Goal: Use online tool/utility: Use online tool/utility

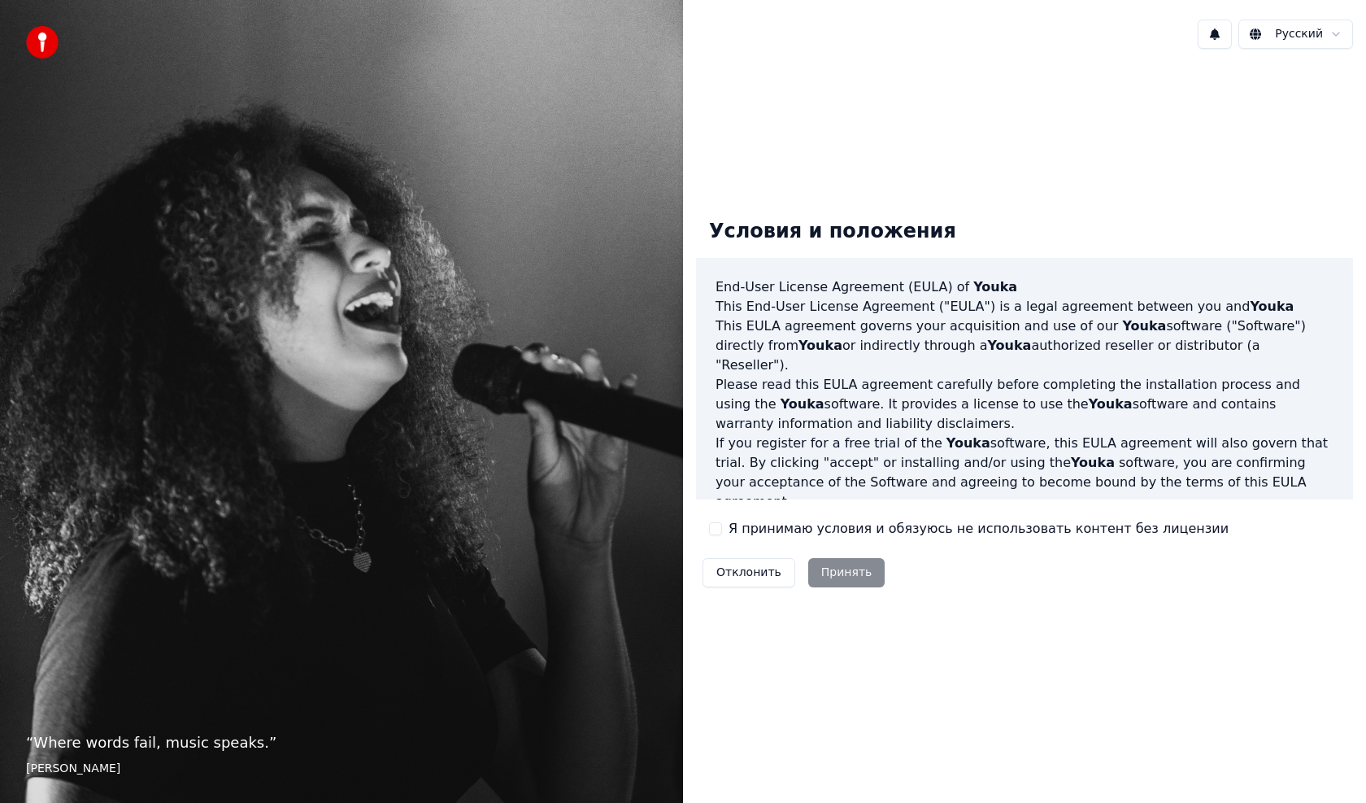
click at [719, 533] on button "Я принимаю условия и обязуюсь не использовать контент без лицензии" at bounding box center [715, 528] width 13 height 13
click at [845, 566] on button "Принять" at bounding box center [846, 572] width 77 height 29
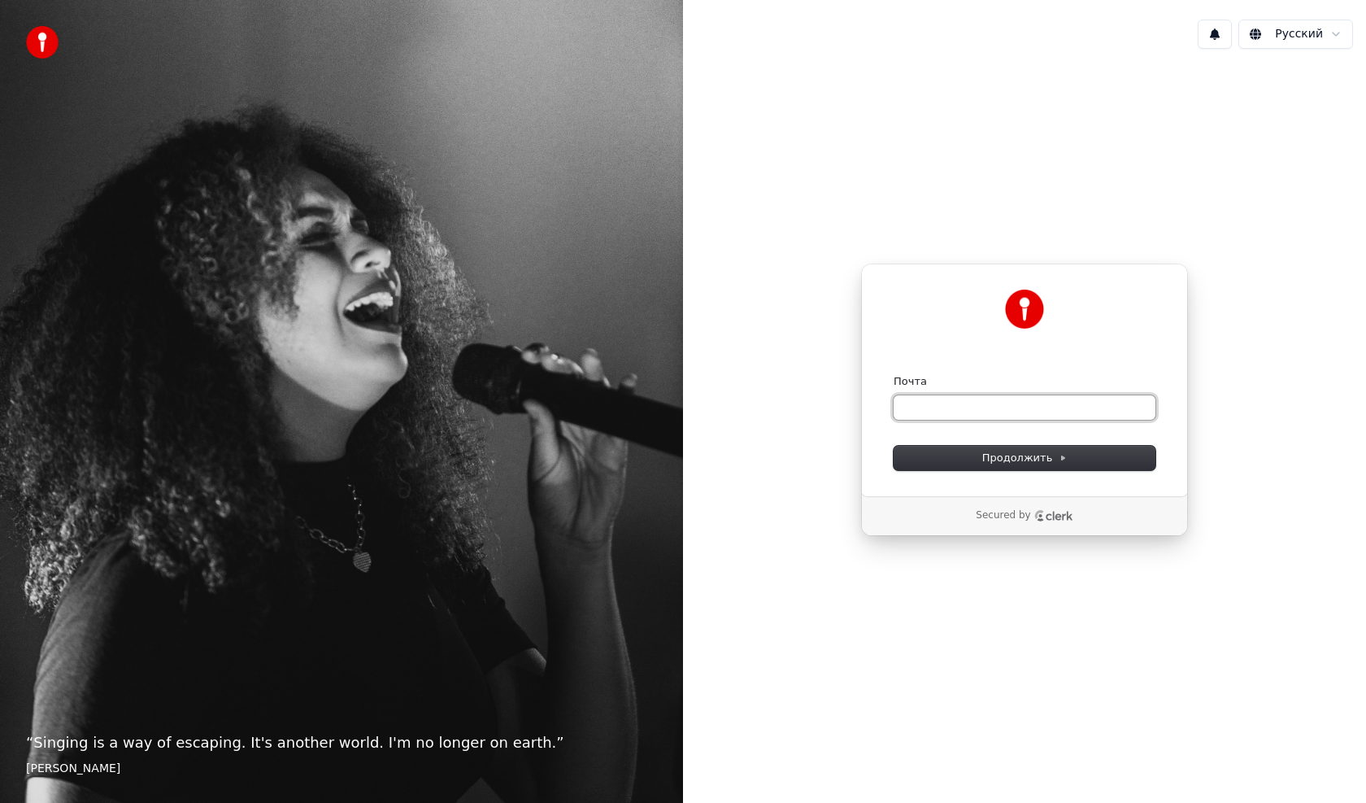
click at [909, 407] on input "Почта" at bounding box center [1025, 407] width 262 height 24
click at [1030, 460] on span "Продолжить" at bounding box center [1024, 458] width 85 height 15
type input "**********"
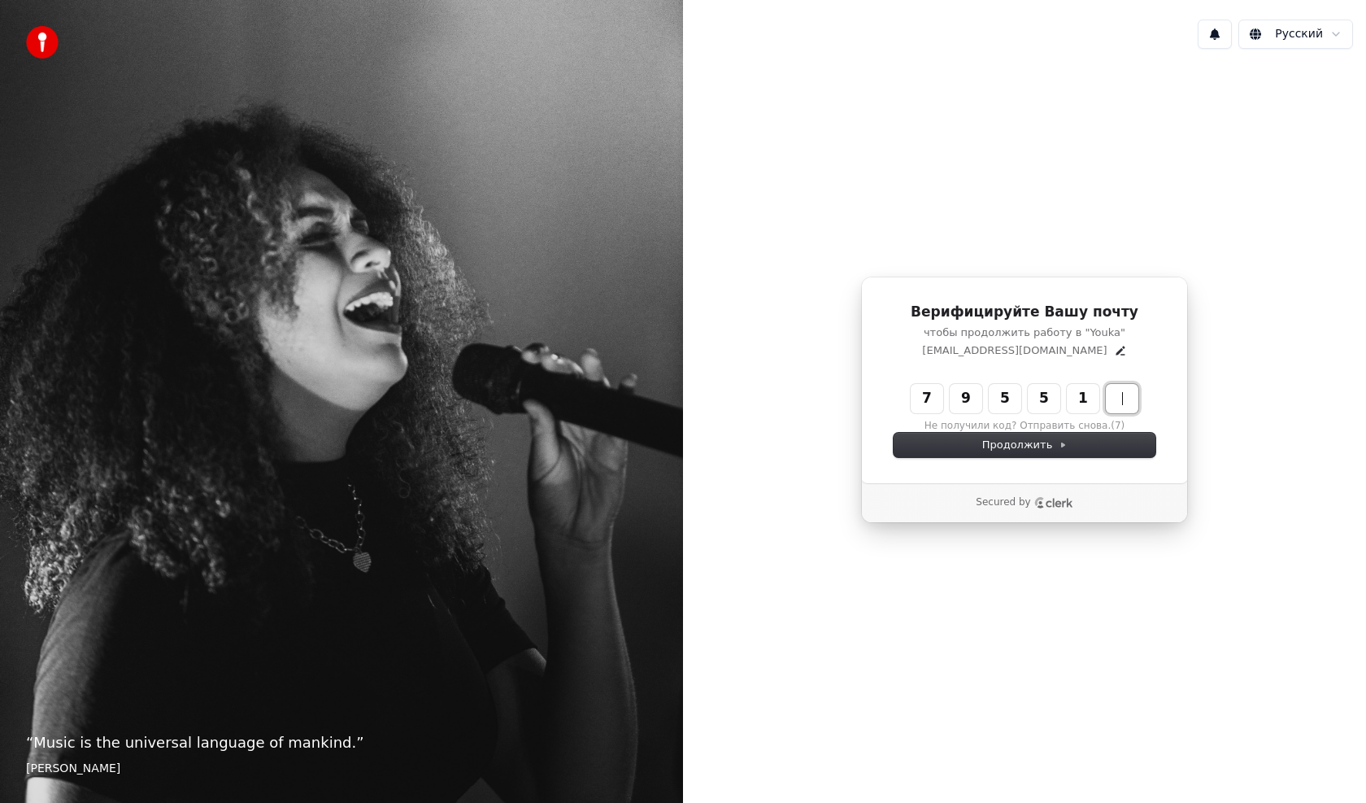
type input "******"
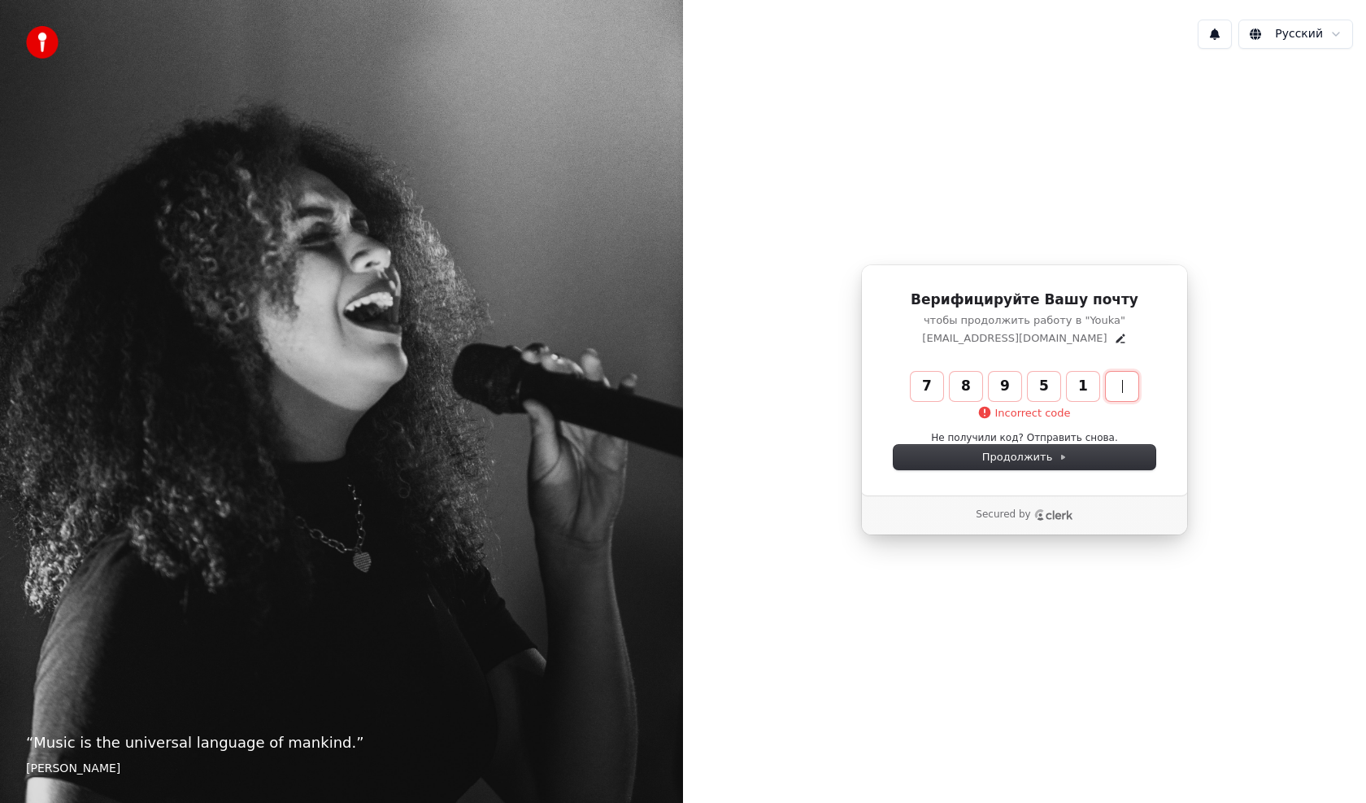
type input "******"
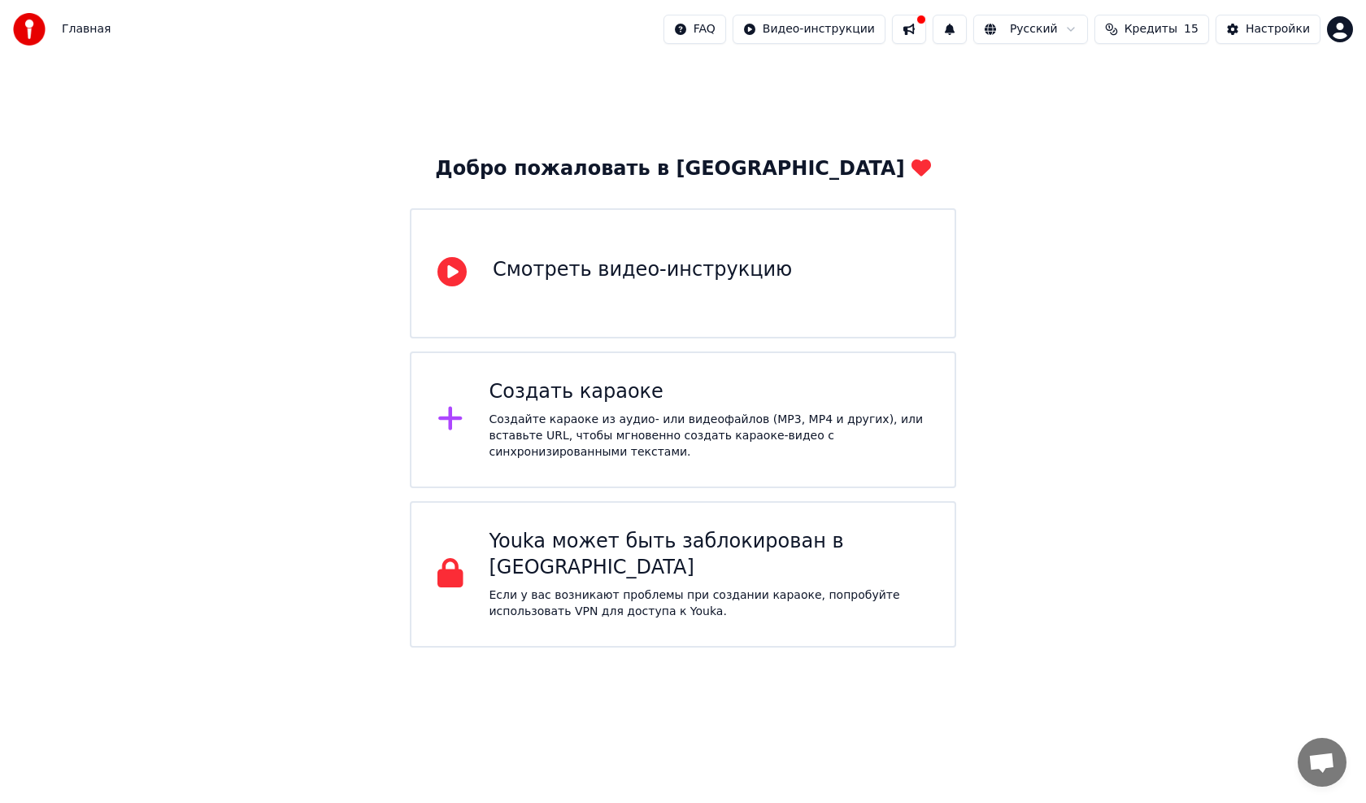
click at [574, 417] on div "Создайте караоке из аудио- или видеофайлов (MP3, MP4 и других), или вставьте UR…" at bounding box center [710, 436] width 440 height 49
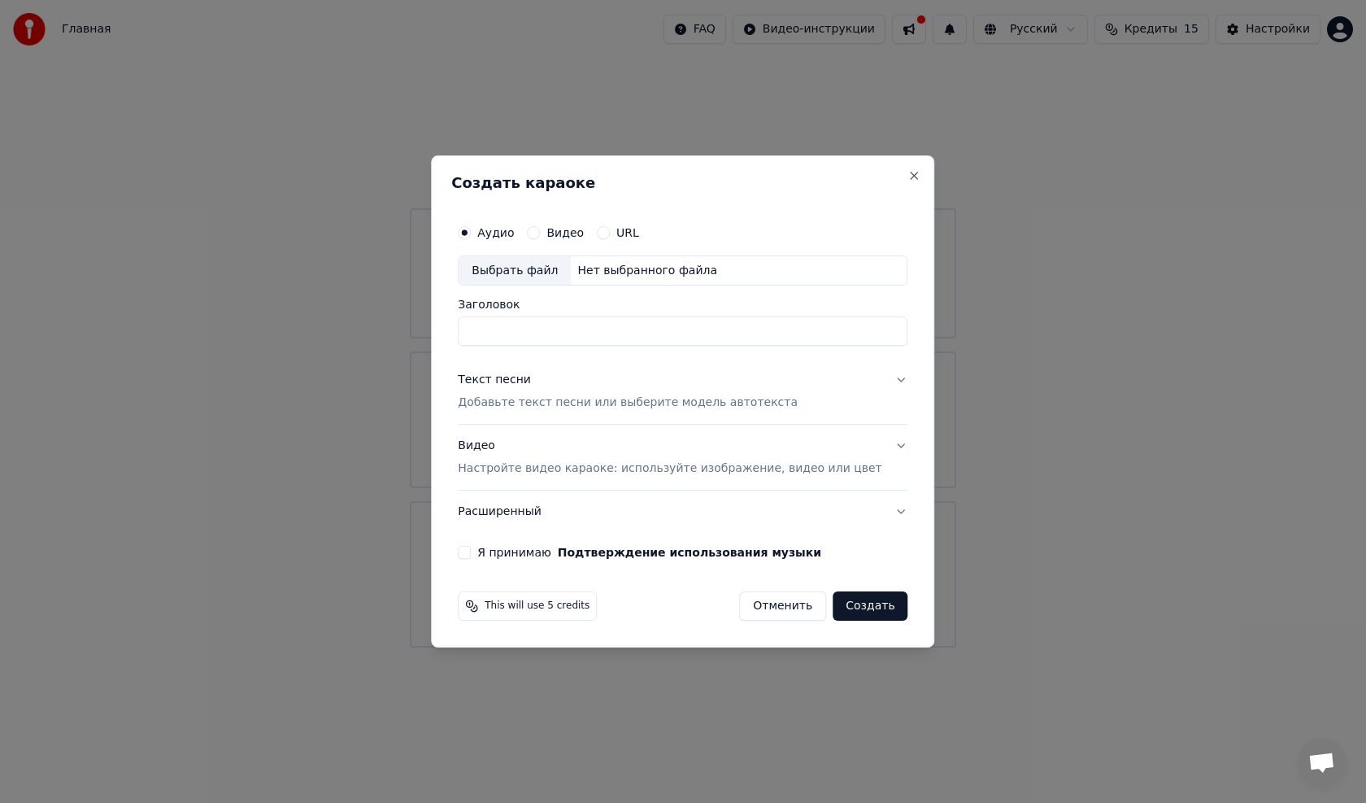
click at [575, 232] on label "Видео" at bounding box center [565, 232] width 37 height 11
click at [540, 232] on button "Видео" at bounding box center [533, 232] width 13 height 13
click at [523, 270] on div "Выбрать файл" at bounding box center [515, 270] width 112 height 29
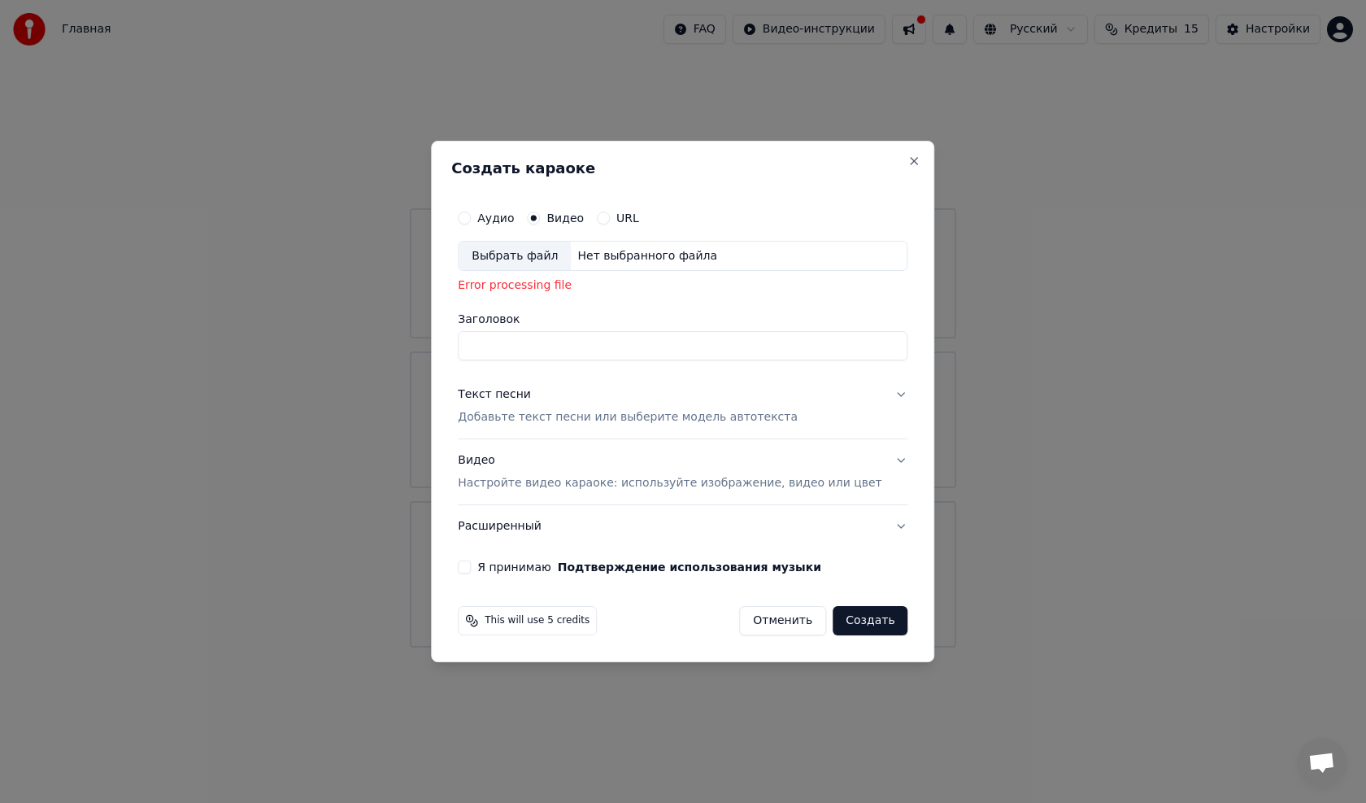
click at [499, 256] on div "Выбрать файл" at bounding box center [515, 256] width 112 height 29
click at [908, 161] on button "Close" at bounding box center [914, 161] width 13 height 13
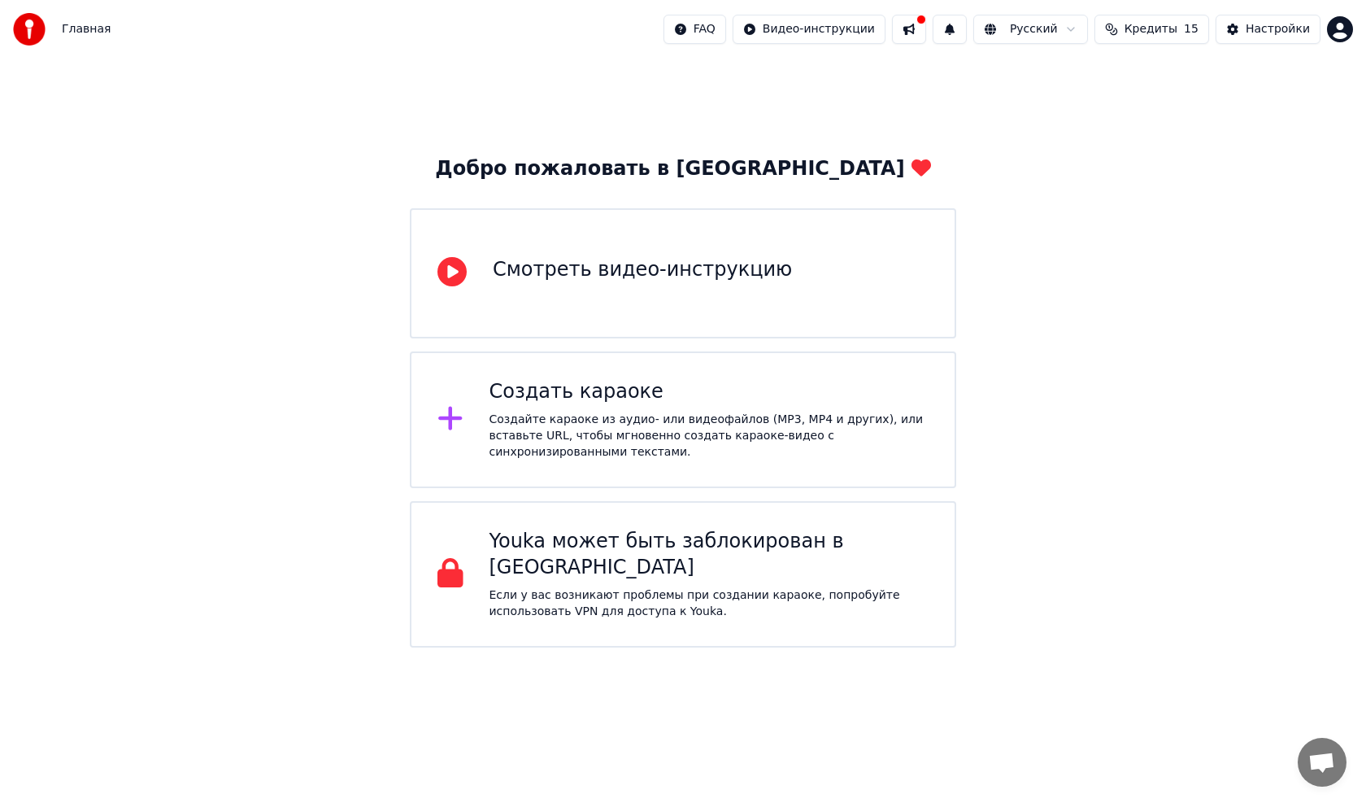
click at [460, 280] on icon at bounding box center [452, 271] width 29 height 29
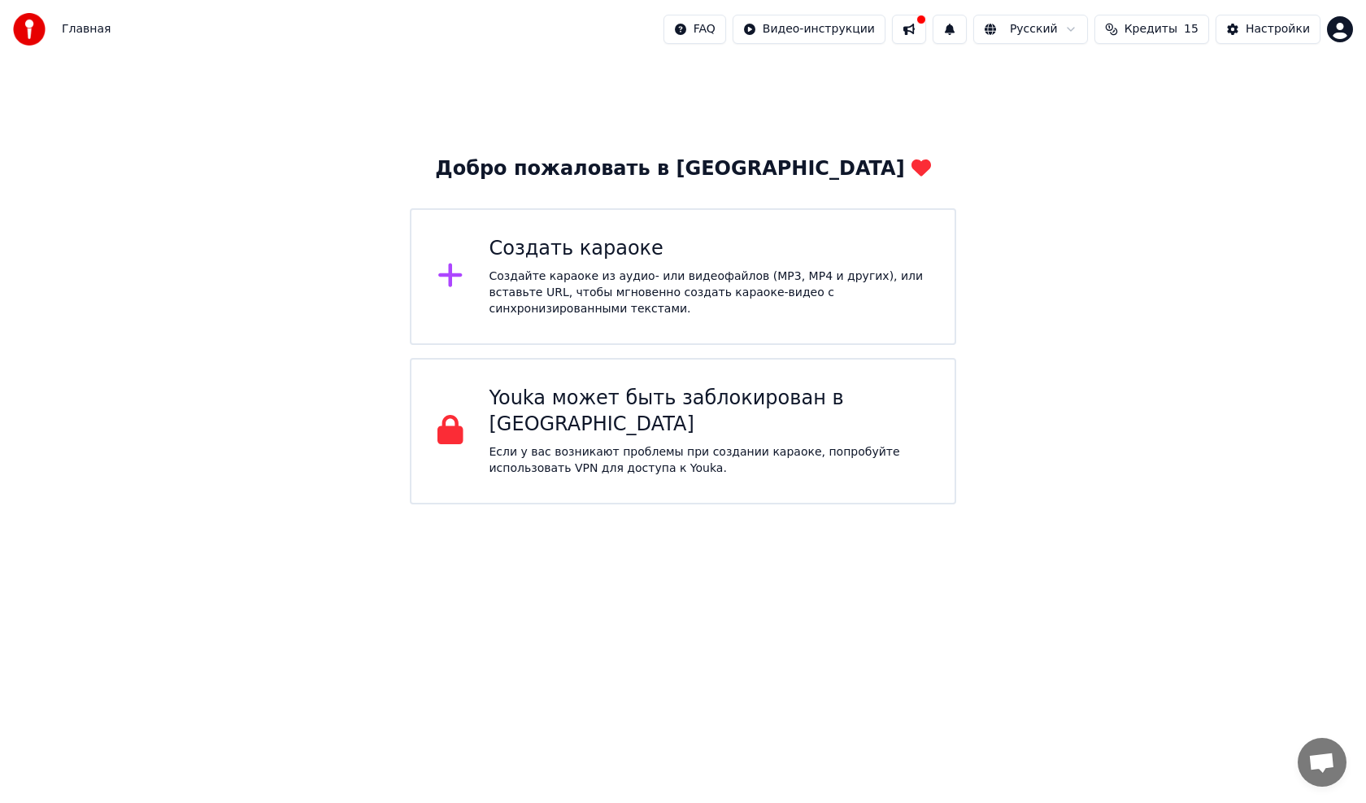
click at [499, 270] on div "Создать караоке Создайте караоке из аудио- или видеофайлов (MP3, MP4 и других),…" at bounding box center [710, 276] width 440 height 81
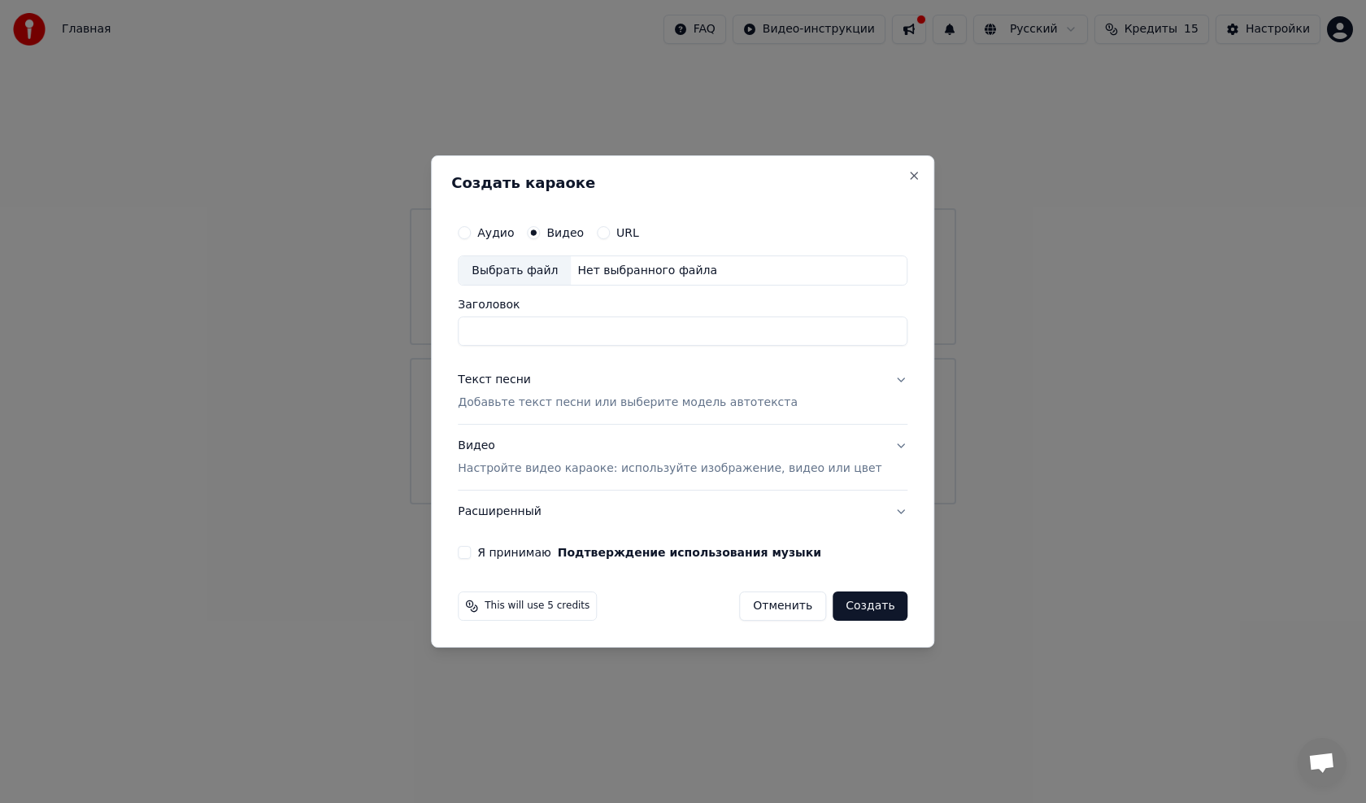
click at [577, 221] on div "Аудио Видео URL" at bounding box center [683, 232] width 450 height 33
click at [908, 175] on button "Close" at bounding box center [914, 175] width 13 height 13
